Goal: Navigation & Orientation: Understand site structure

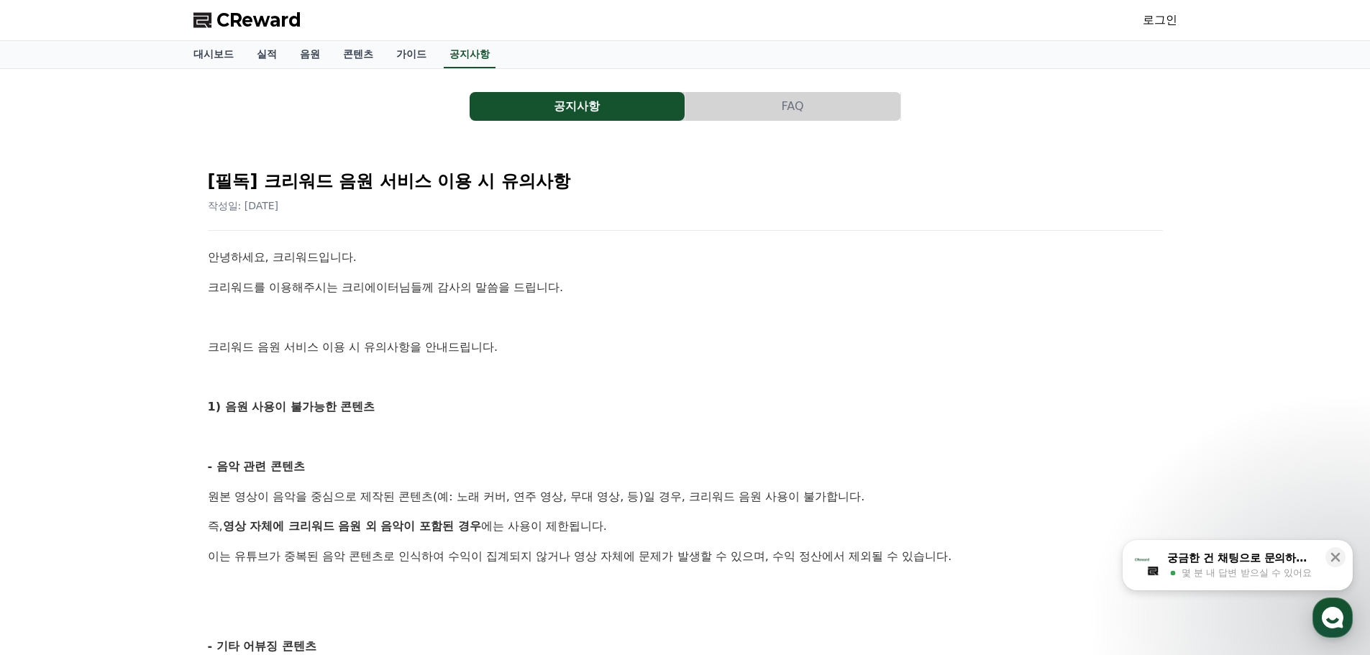
click at [263, 30] on span "CReward" at bounding box center [258, 20] width 85 height 23
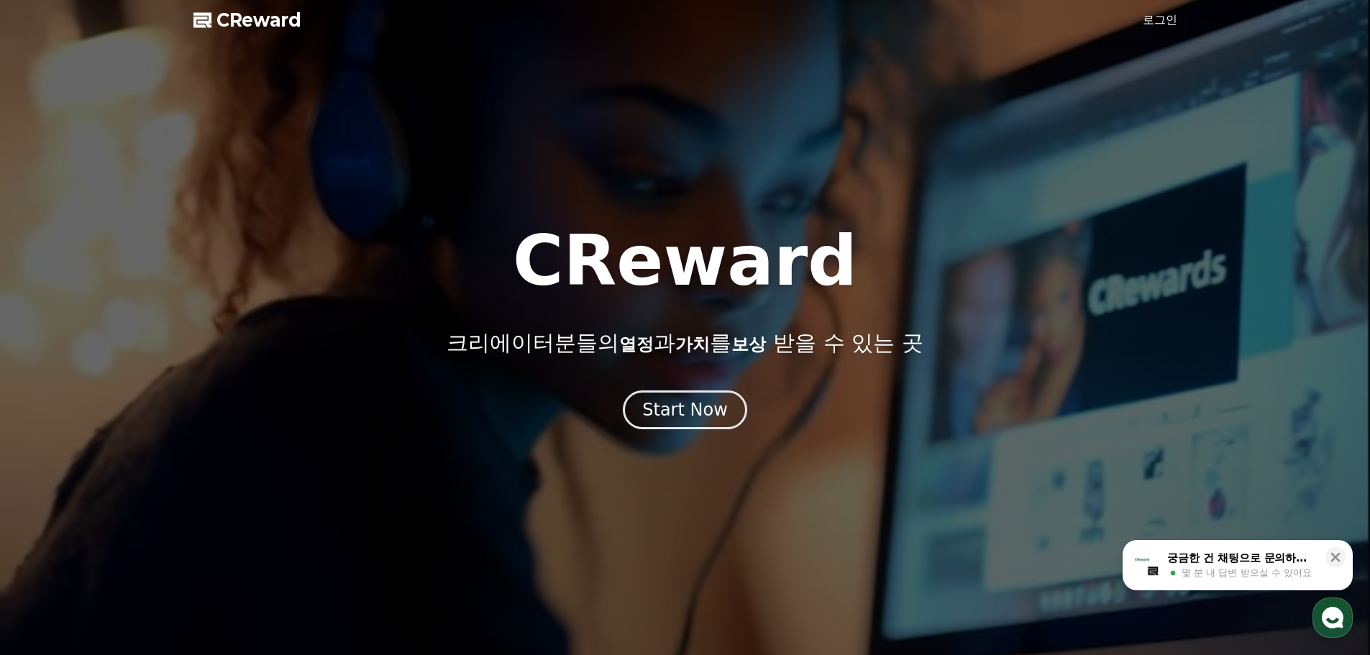
click at [269, 19] on span "CReward" at bounding box center [258, 20] width 85 height 23
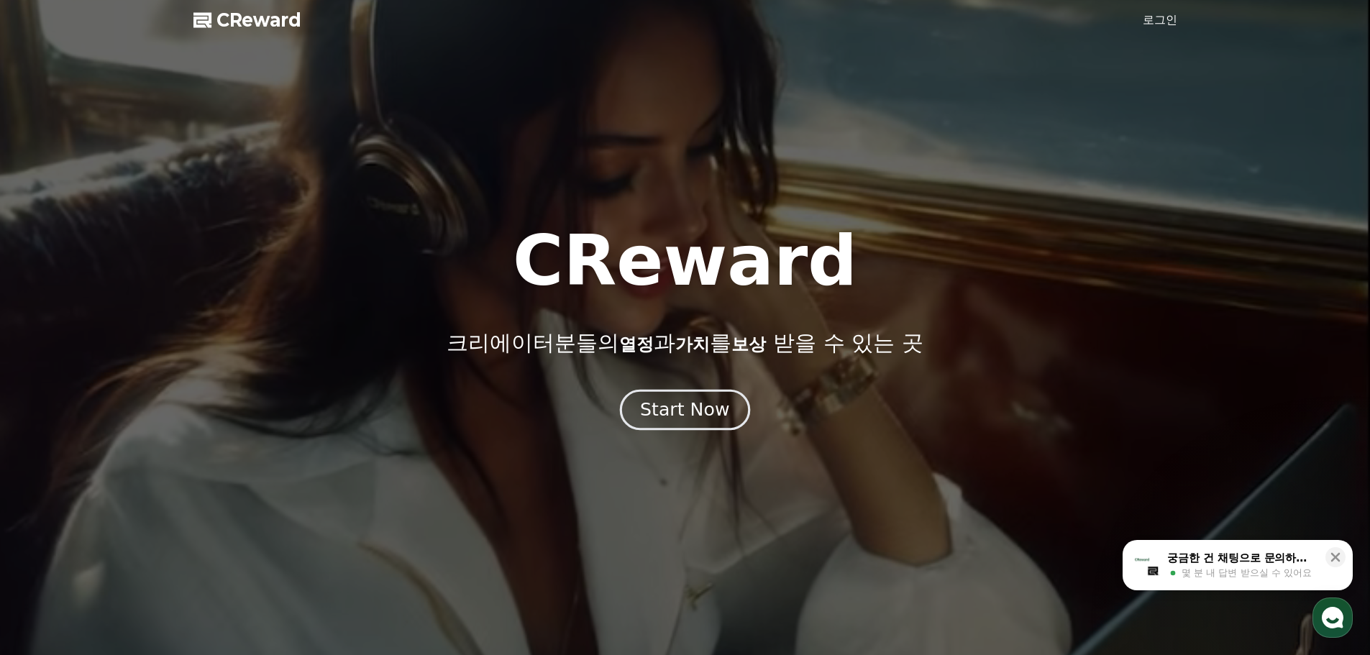
click at [686, 401] on div "Start Now" at bounding box center [684, 410] width 89 height 24
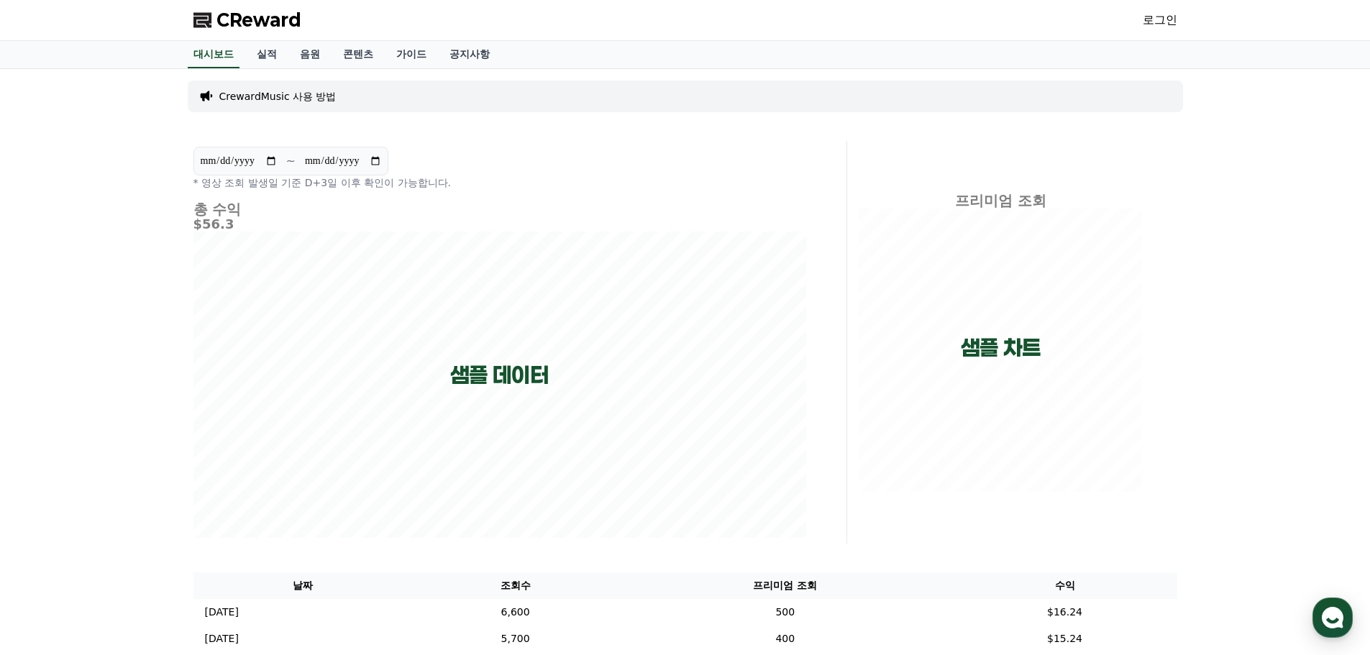
click at [307, 99] on p "CrewardMusic 사용 방법" at bounding box center [277, 96] width 117 height 14
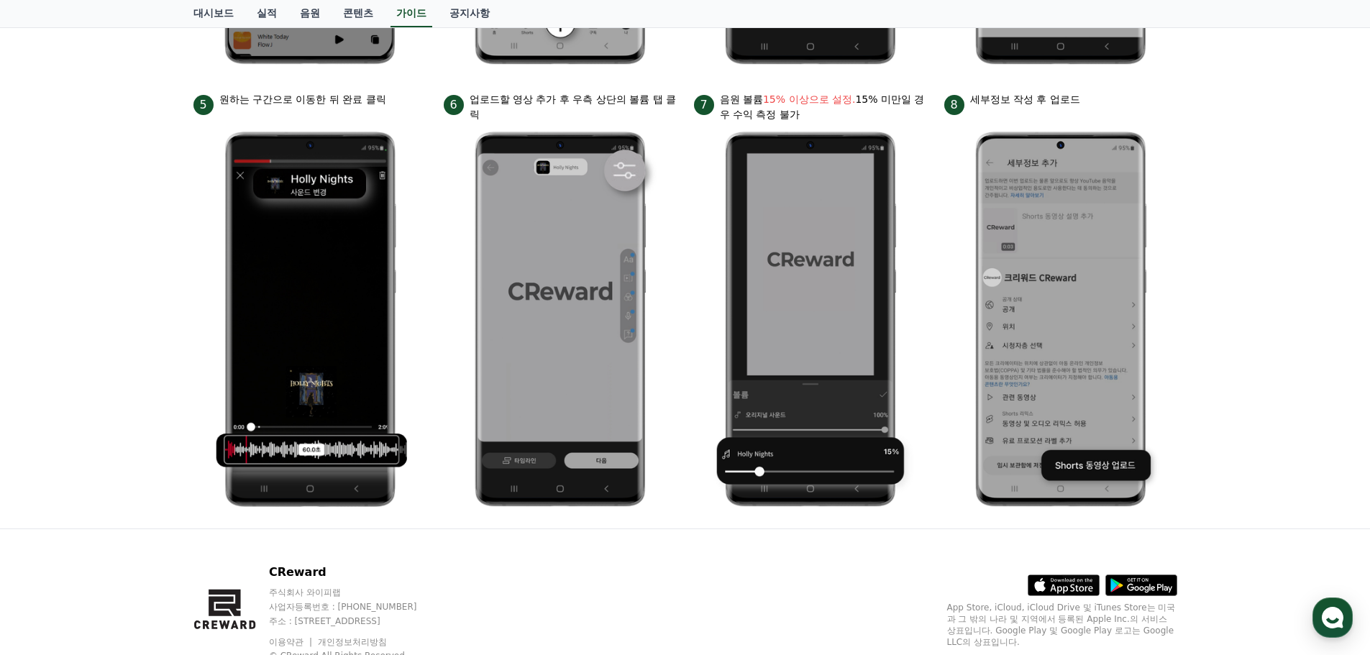
scroll to position [285, 0]
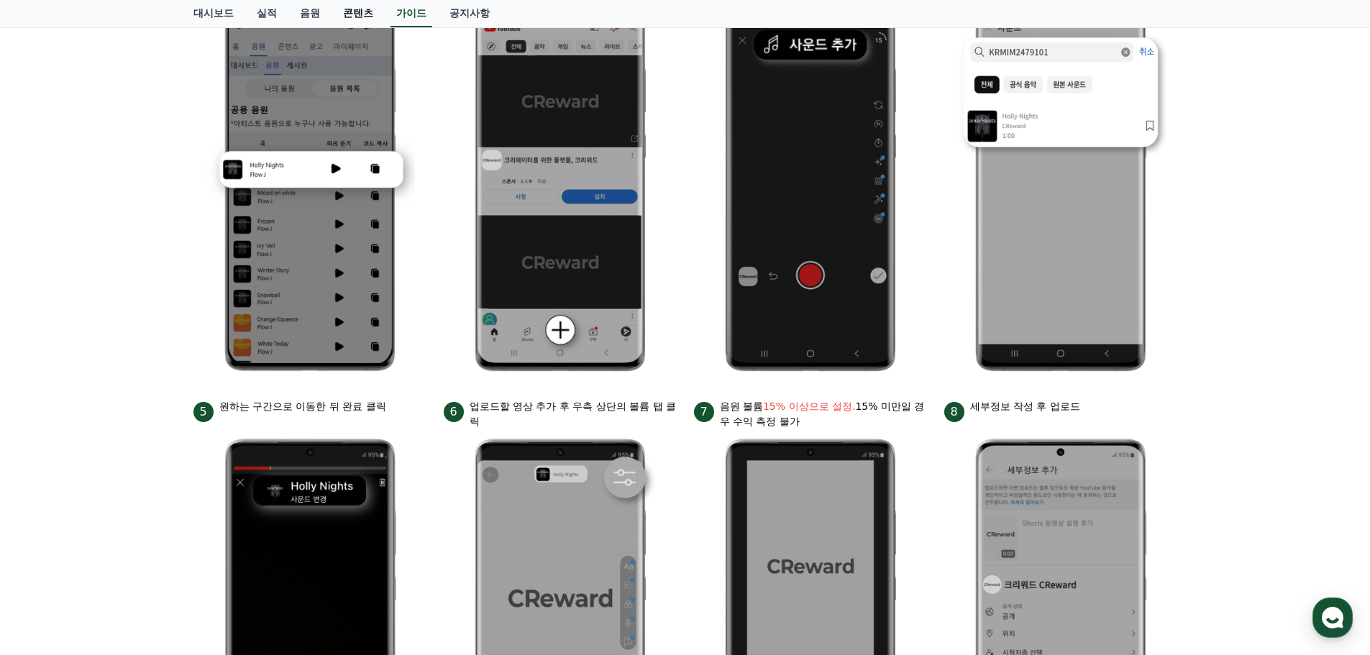
click at [342, 14] on link "콘텐츠" at bounding box center [358, 13] width 53 height 27
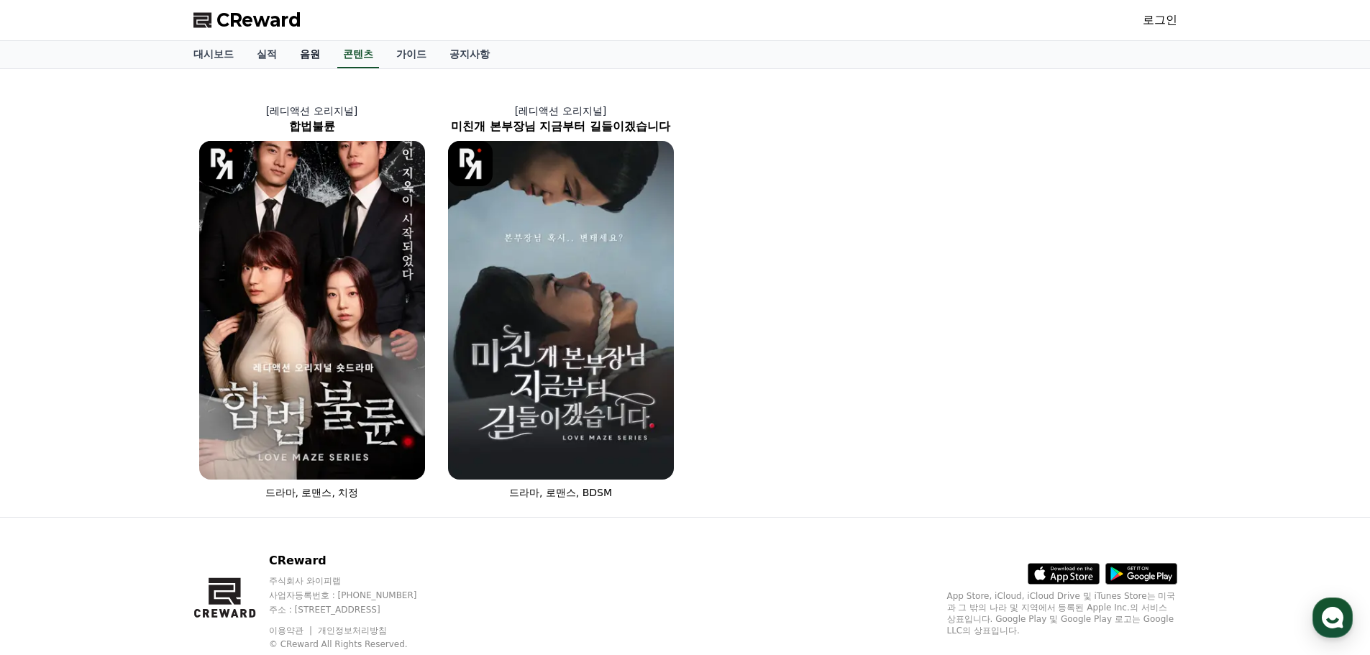
click at [309, 54] on link "음원" at bounding box center [309, 54] width 43 height 27
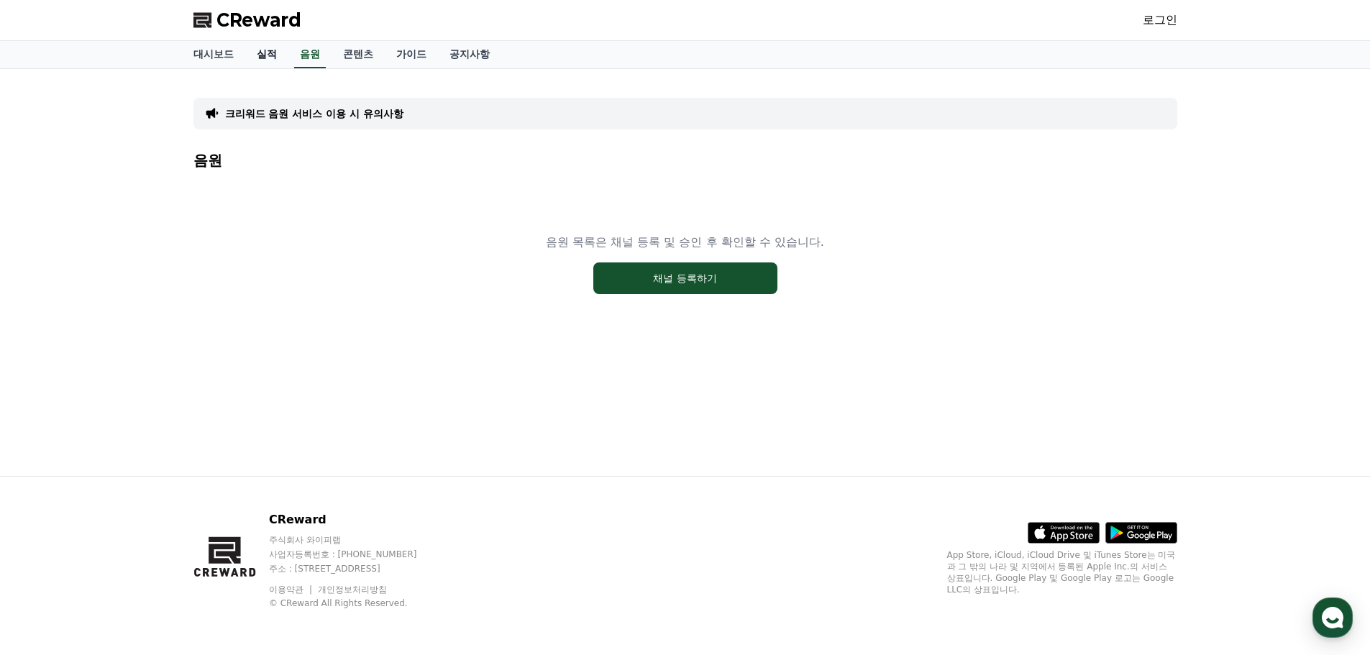
click at [282, 60] on link "실적" at bounding box center [266, 54] width 43 height 27
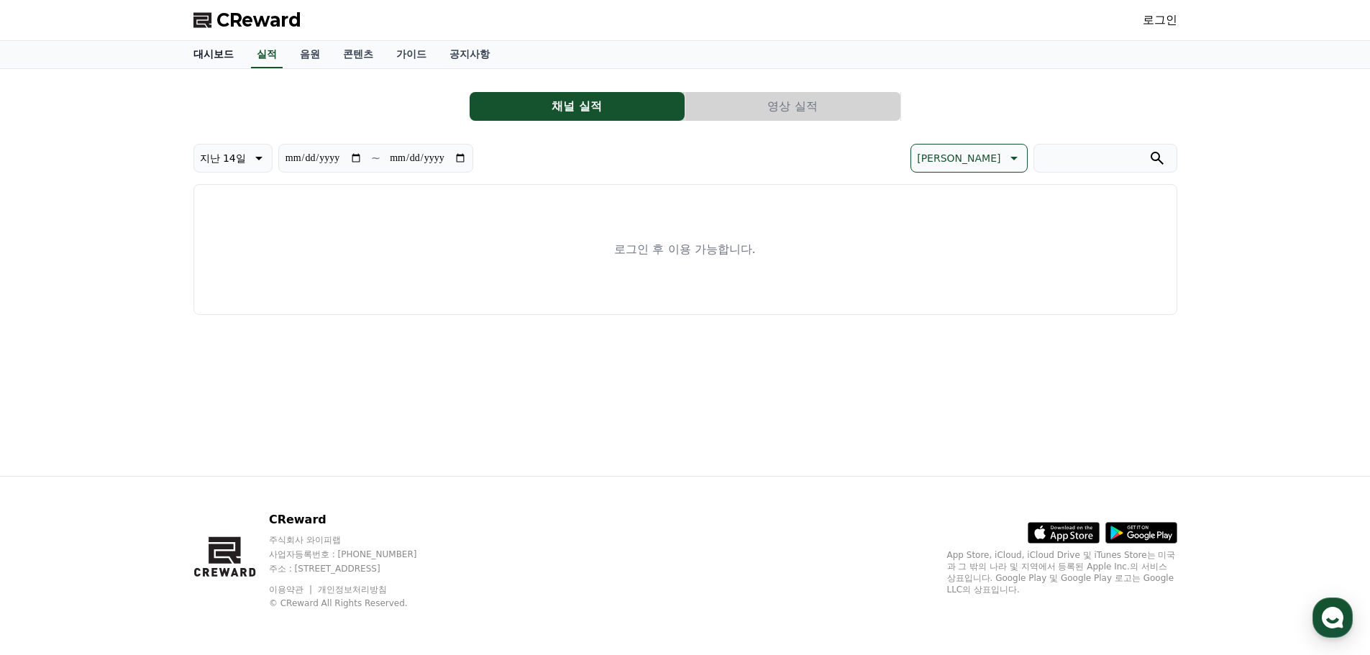
click at [231, 54] on link "대시보드" at bounding box center [213, 54] width 63 height 27
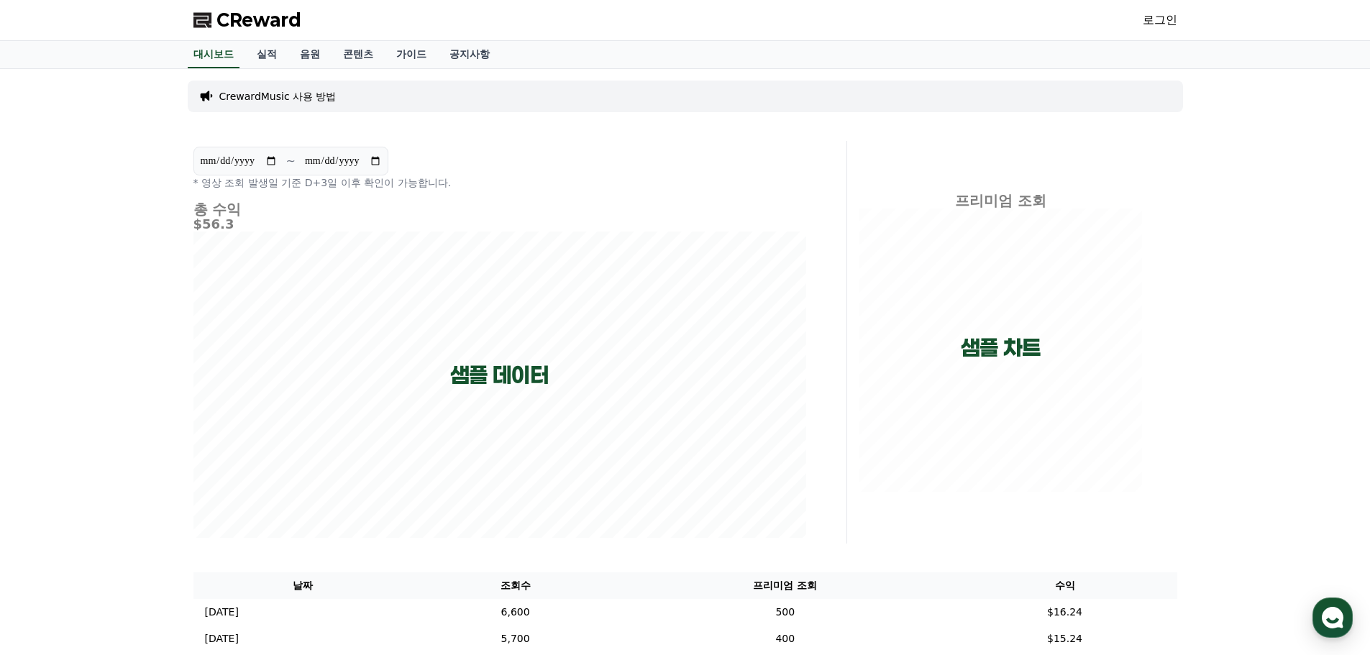
click at [465, 71] on div "**********" at bounding box center [685, 419] width 1007 height 701
click at [469, 63] on link "공지사항" at bounding box center [469, 54] width 63 height 27
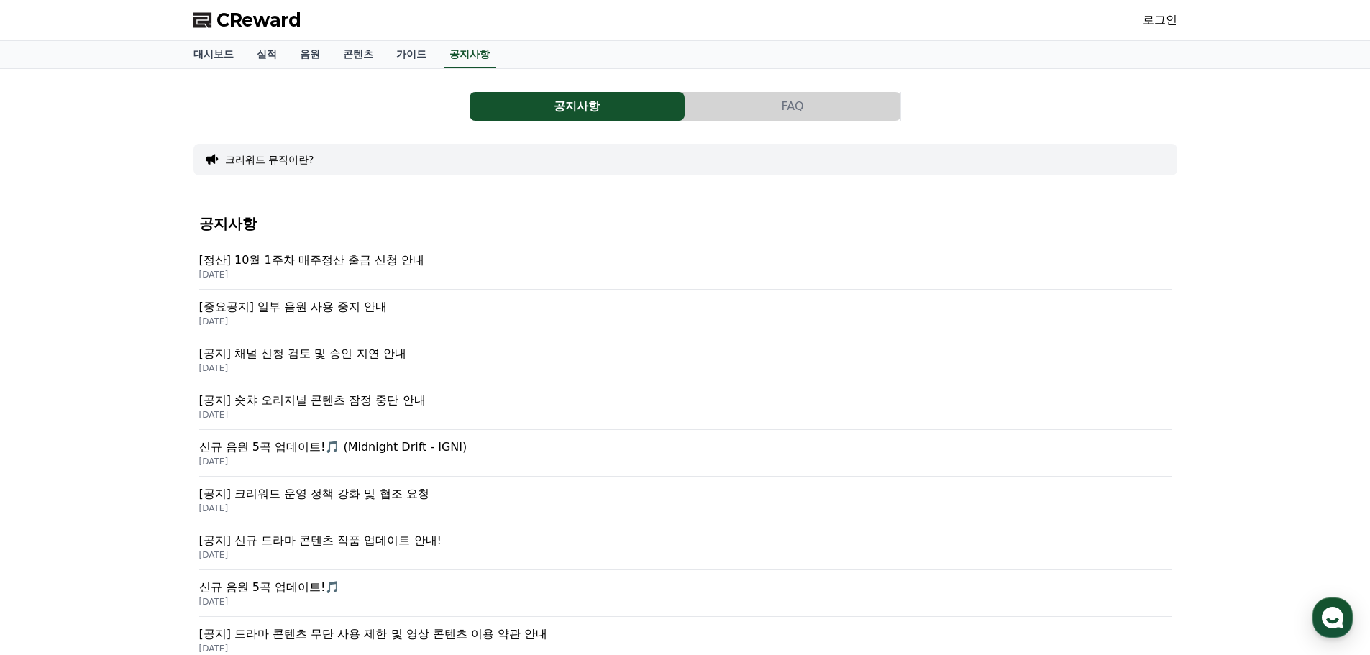
click at [391, 262] on p "[정산] 10월 1주차 매주정산 출금 신청 안내" at bounding box center [685, 260] width 972 height 17
